Goal: Task Accomplishment & Management: Complete application form

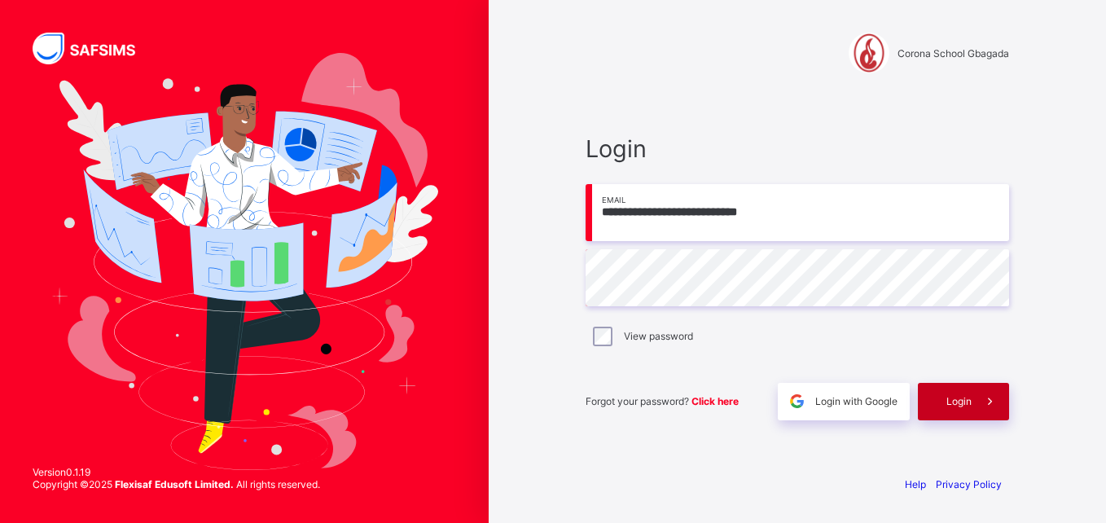
click at [939, 402] on div "Login" at bounding box center [963, 401] width 91 height 37
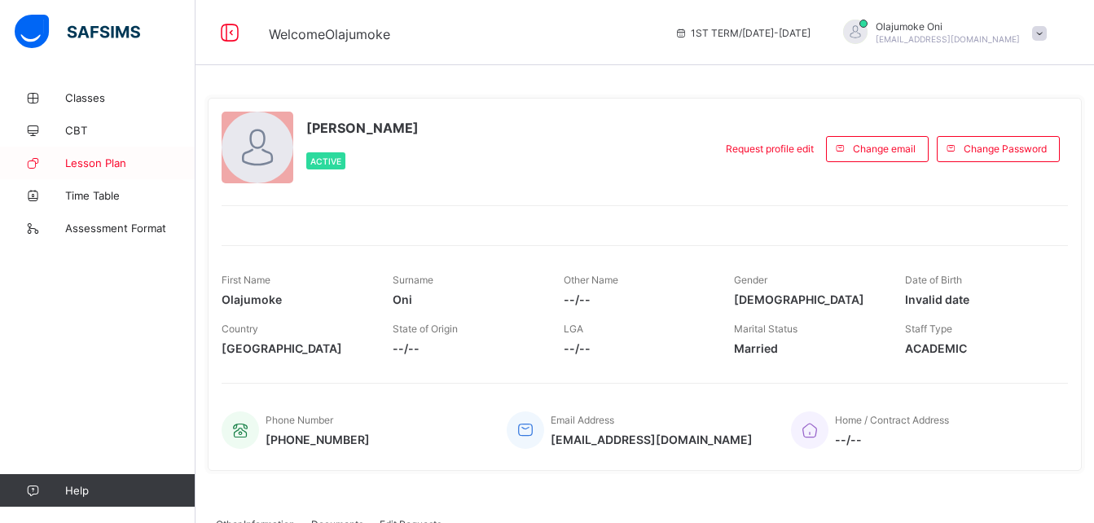
click at [112, 164] on span "Lesson Plan" at bounding box center [130, 162] width 130 height 13
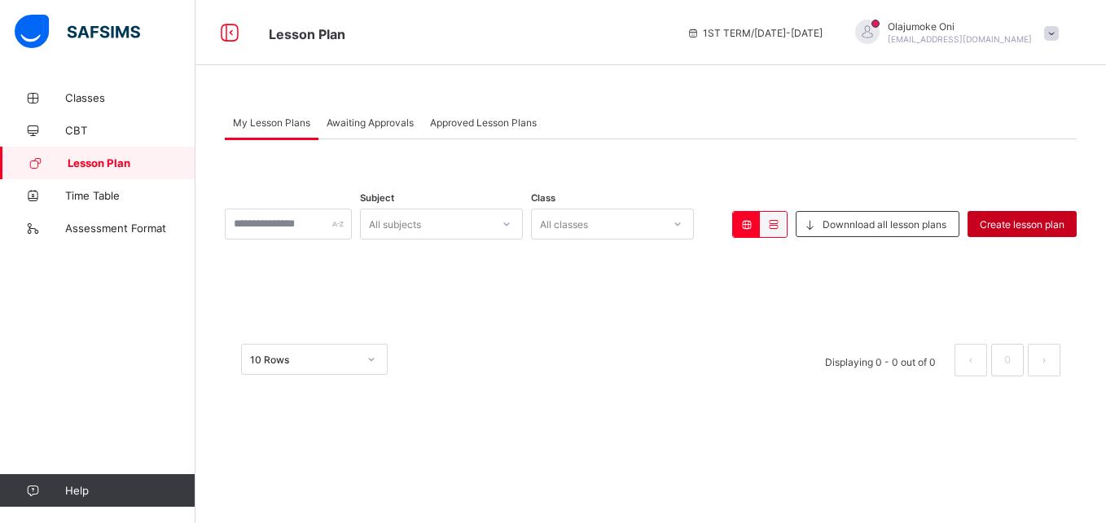
click at [1011, 212] on div "Create lesson plan" at bounding box center [1021, 224] width 109 height 26
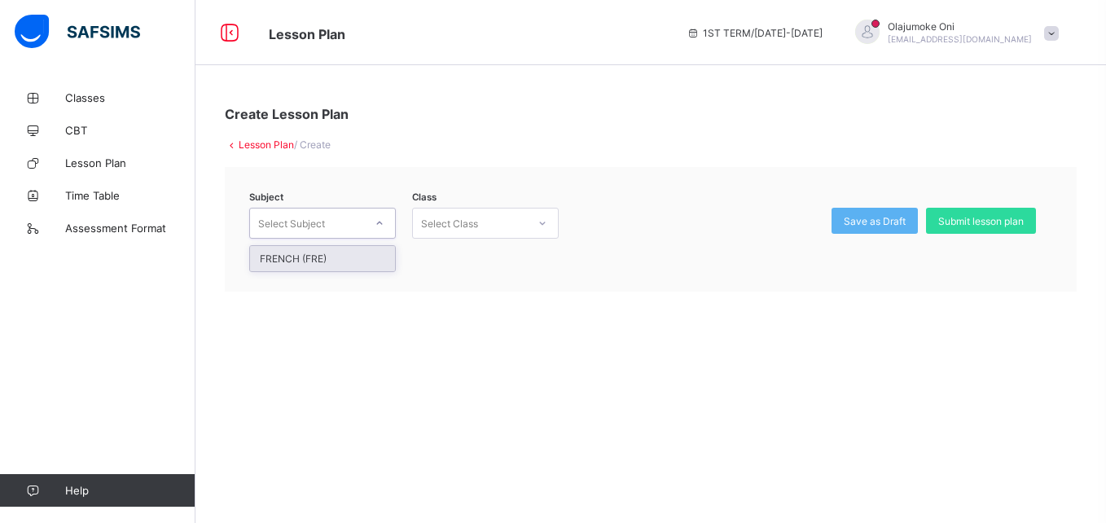
click at [377, 221] on icon at bounding box center [380, 223] width 10 height 16
click at [344, 274] on div "Subject Select Subject Class Select Class Save as Draft Submit lesson plan" at bounding box center [651, 229] width 852 height 125
click at [377, 225] on icon at bounding box center [380, 223] width 10 height 16
click at [321, 252] on div "FRENCH (FRE)" at bounding box center [322, 258] width 145 height 25
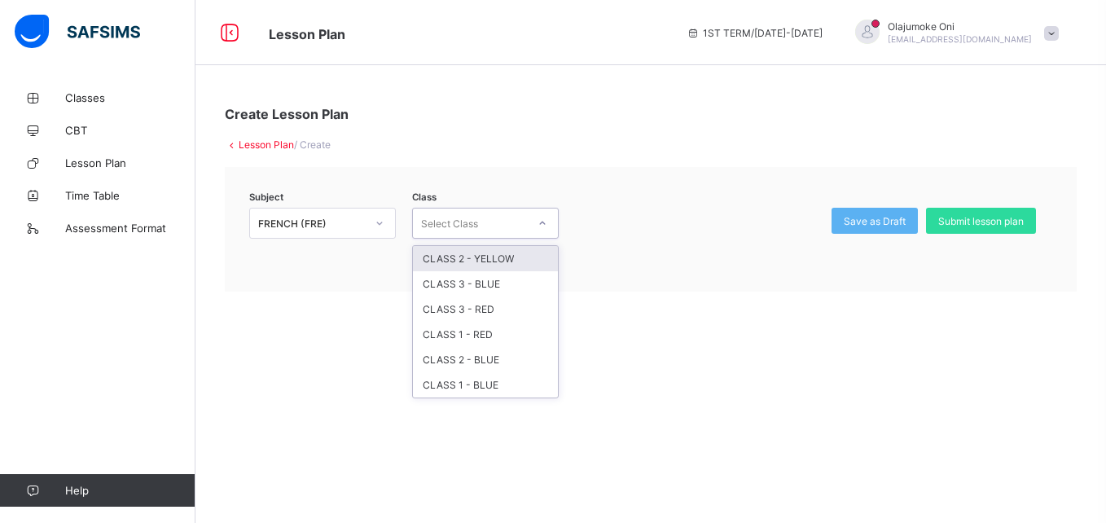
click at [525, 225] on div "Select Class" at bounding box center [470, 223] width 114 height 23
click at [488, 281] on div "CLASS 3 - BLUE" at bounding box center [485, 283] width 145 height 25
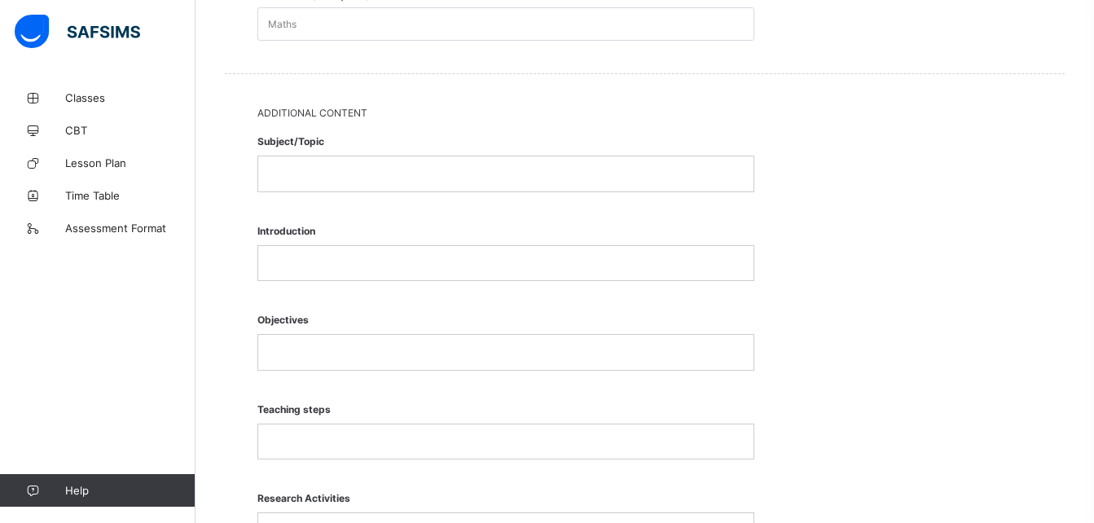
scroll to position [707, 0]
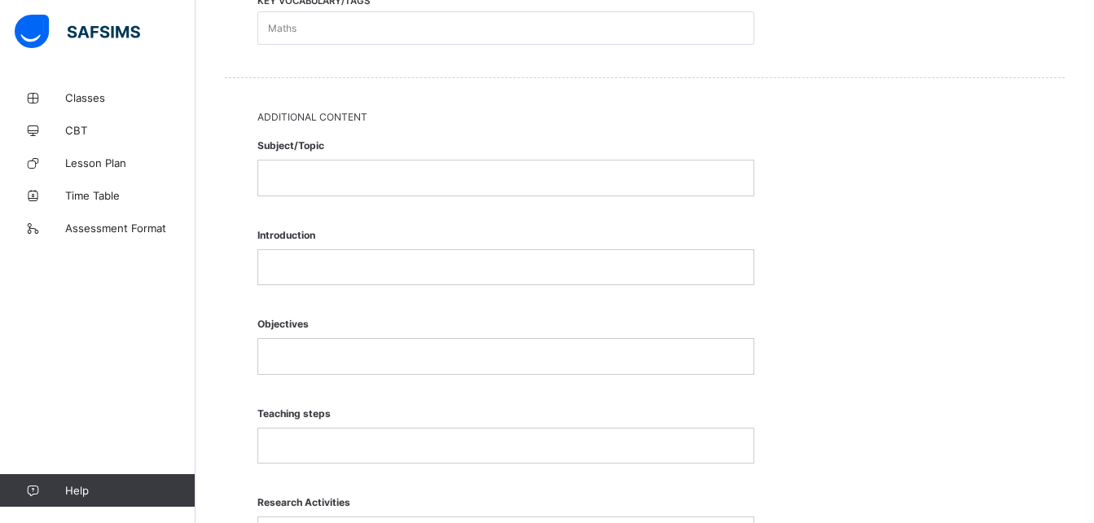
click at [406, 357] on p at bounding box center [505, 356] width 471 height 15
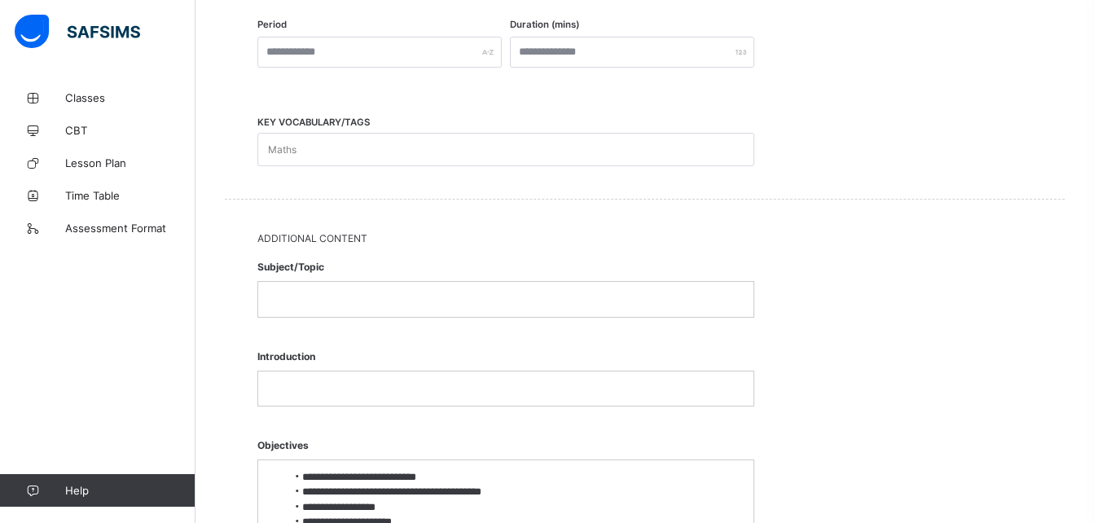
scroll to position [578, 0]
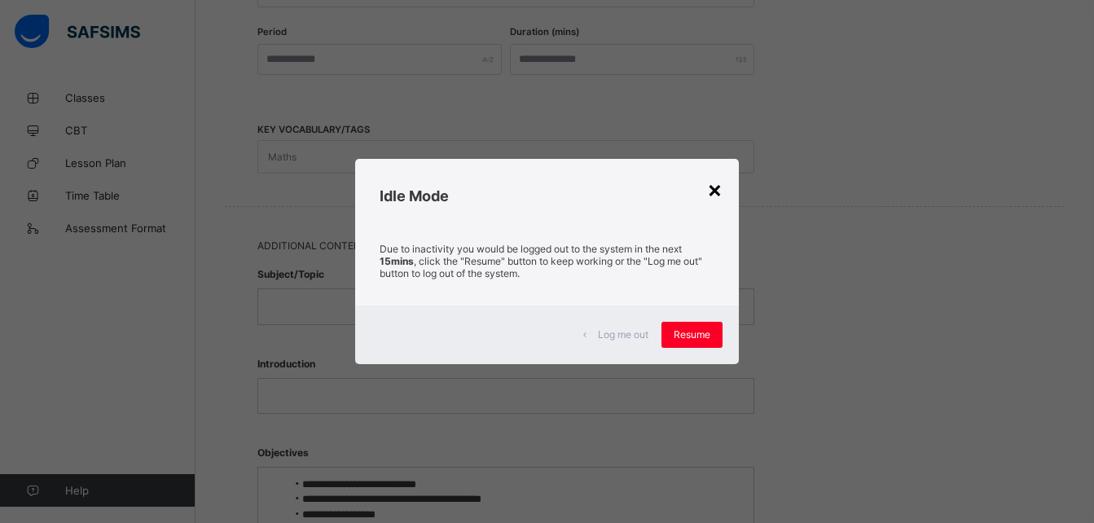
click at [712, 182] on div "×" at bounding box center [714, 189] width 15 height 28
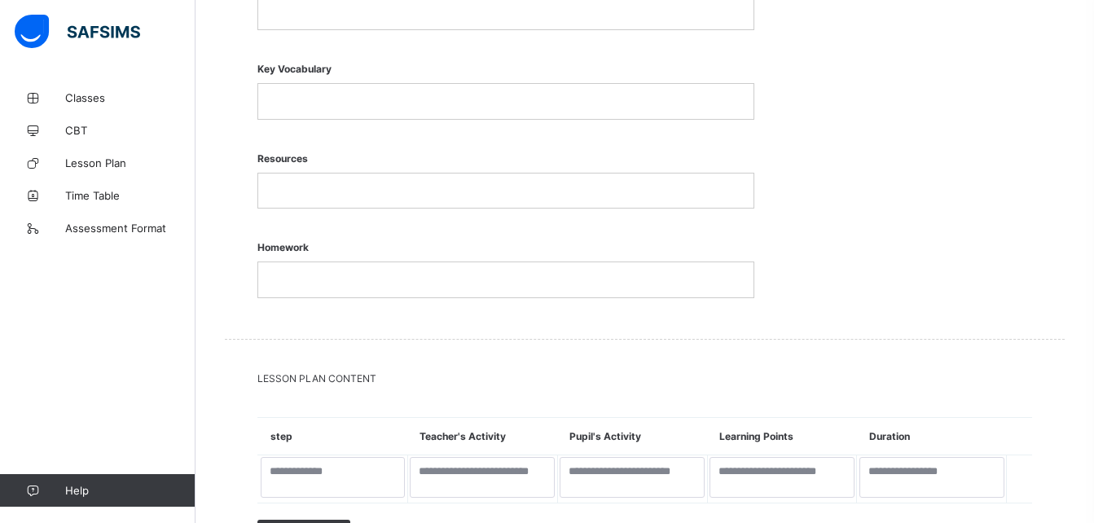
scroll to position [1396, 0]
